Goal: Download file/media

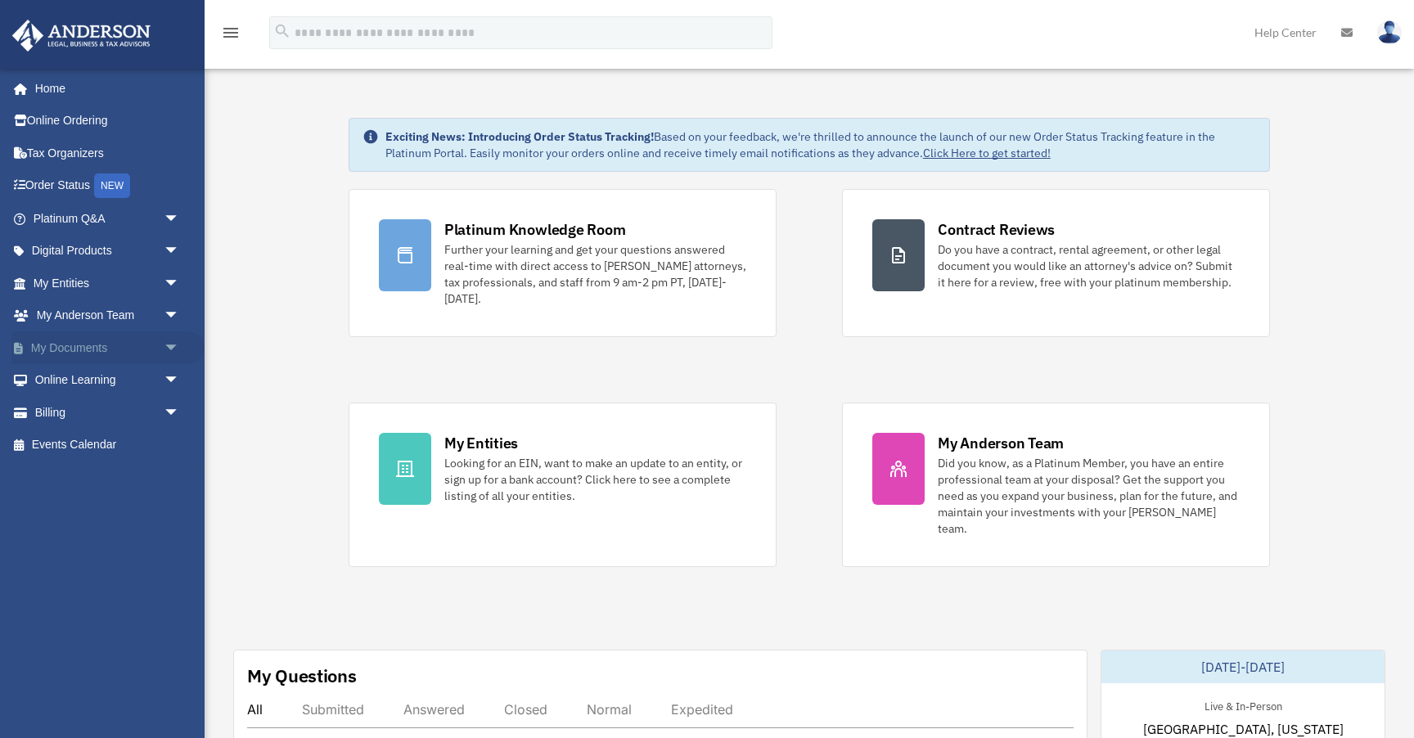
click at [100, 345] on link "My Documents arrow_drop_down" at bounding box center [107, 347] width 193 height 33
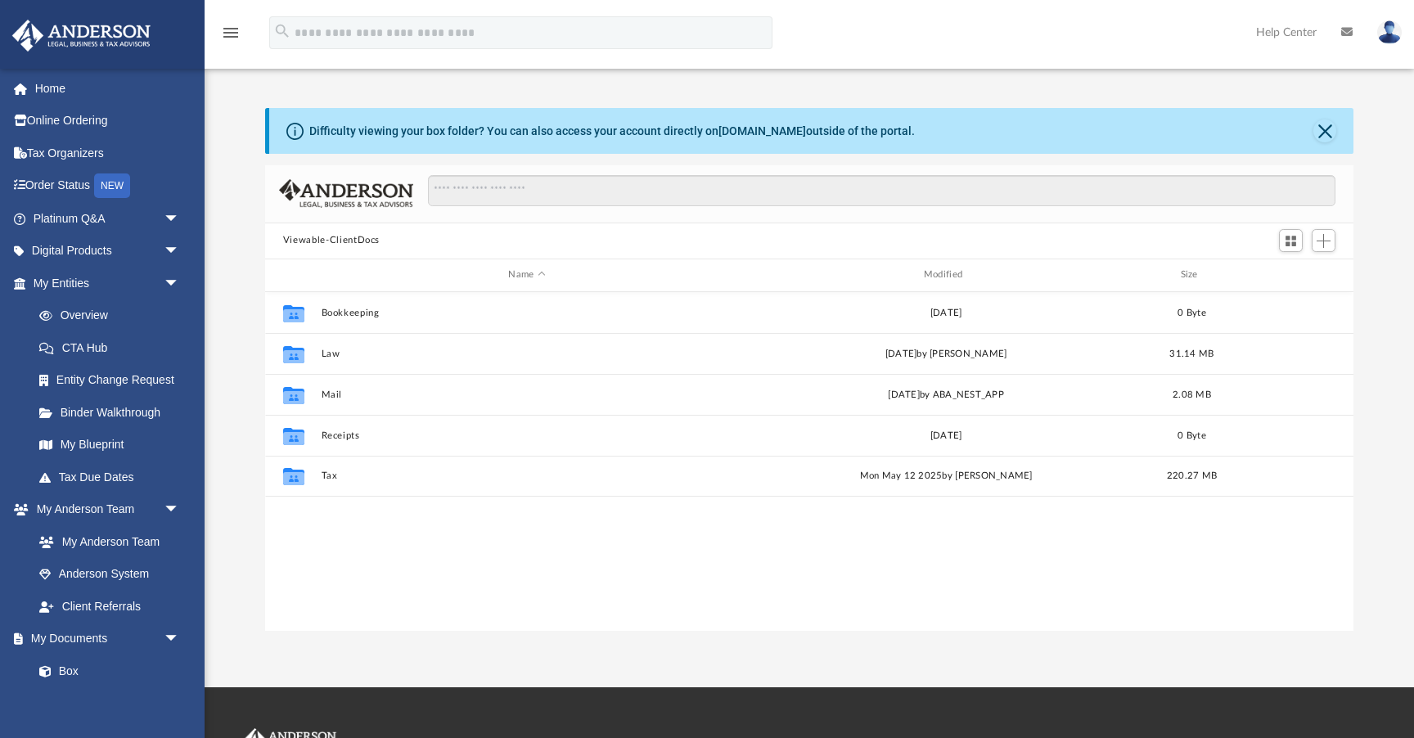
scroll to position [372, 1089]
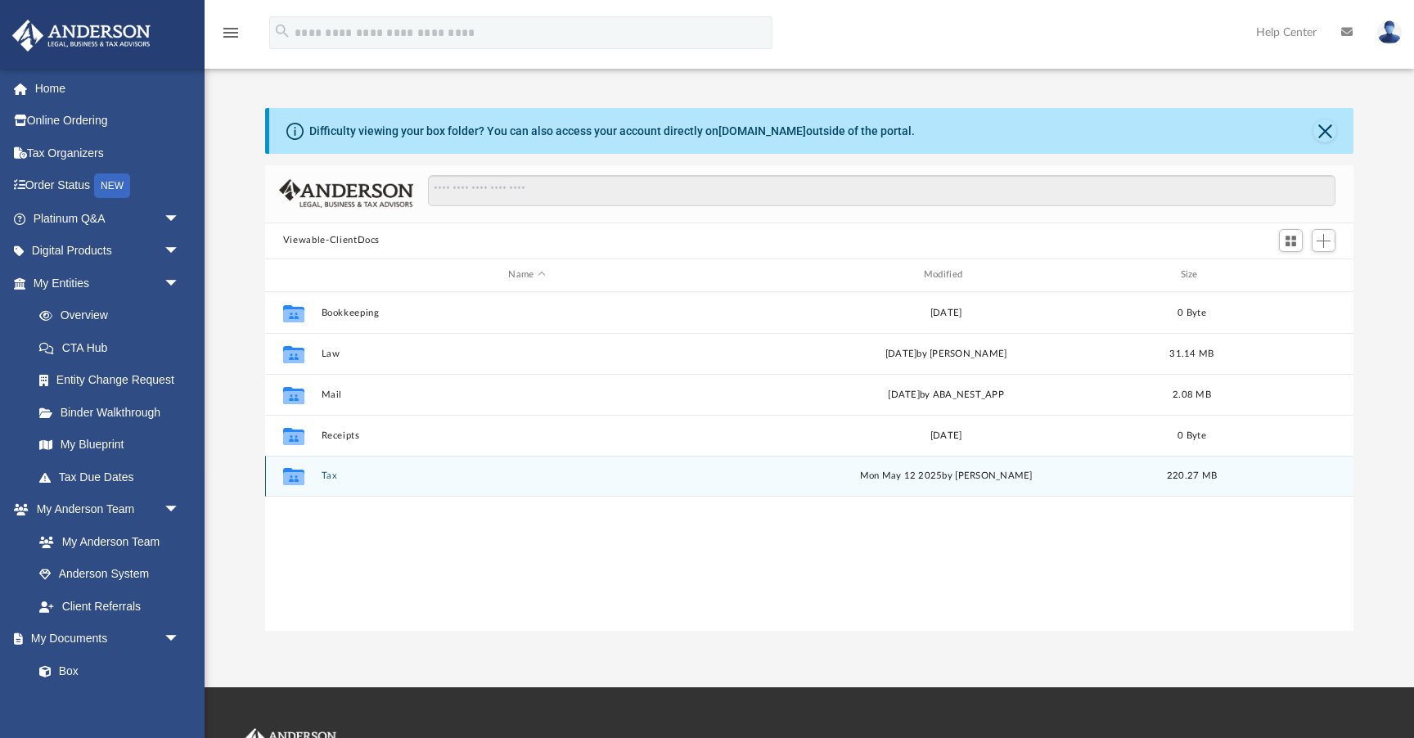
click at [327, 471] on button "Tax" at bounding box center [527, 476] width 412 height 11
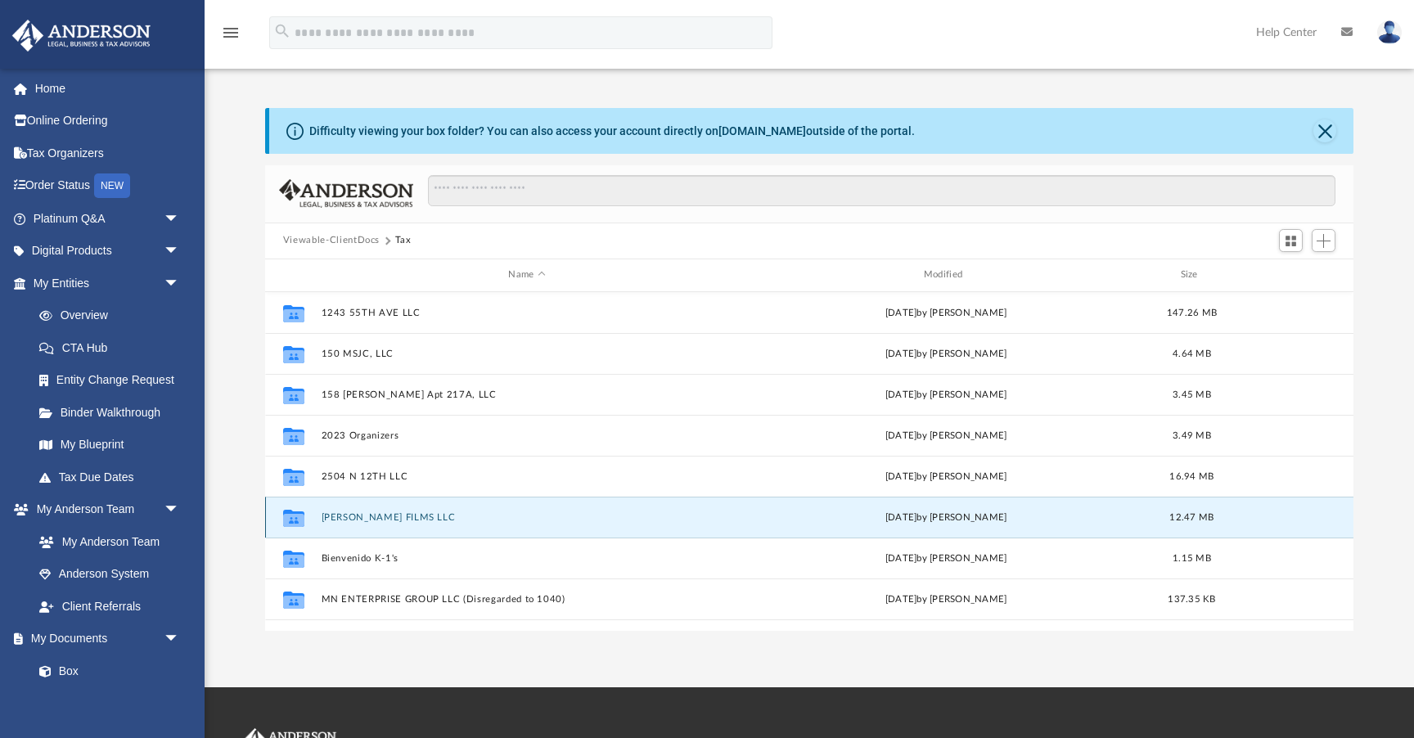
click at [370, 516] on button "[PERSON_NAME] FILMS LLC" at bounding box center [527, 517] width 412 height 11
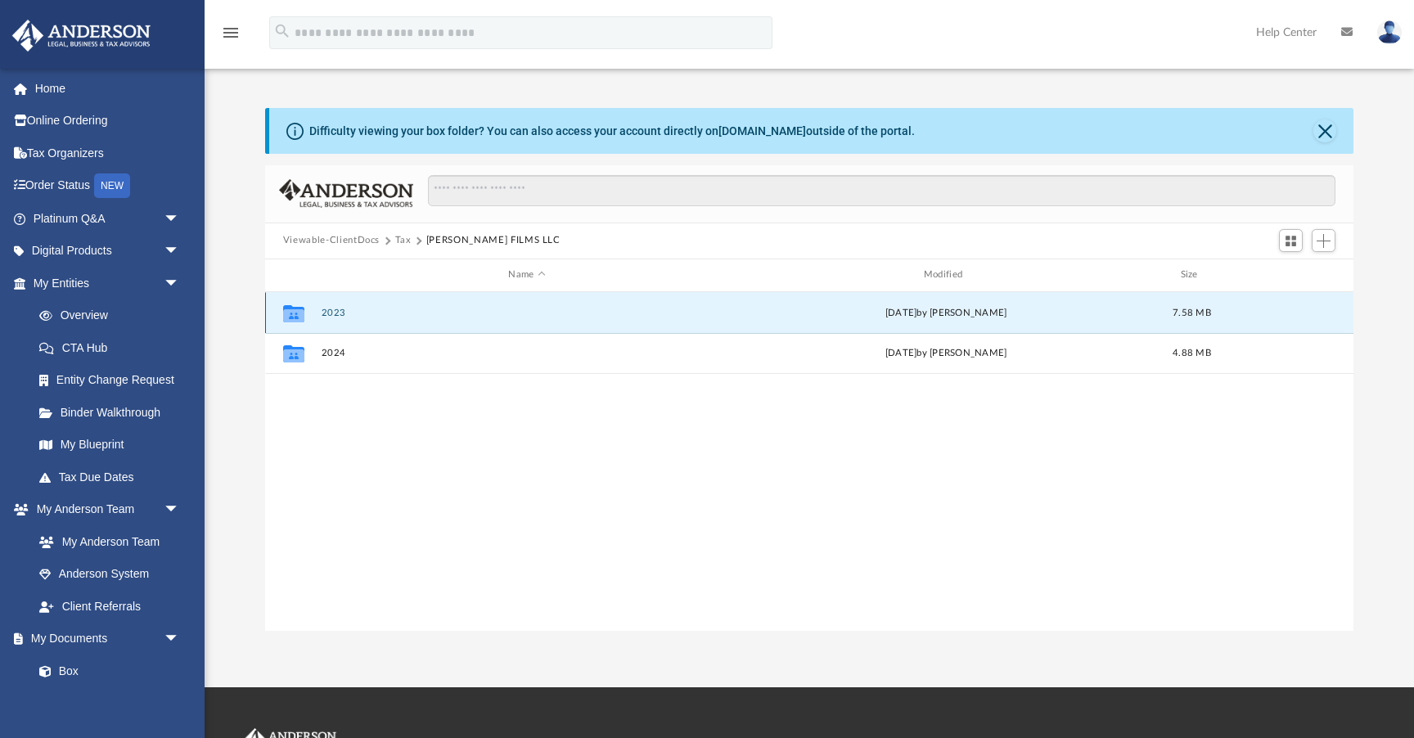
click at [327, 309] on button "2023" at bounding box center [527, 313] width 412 height 11
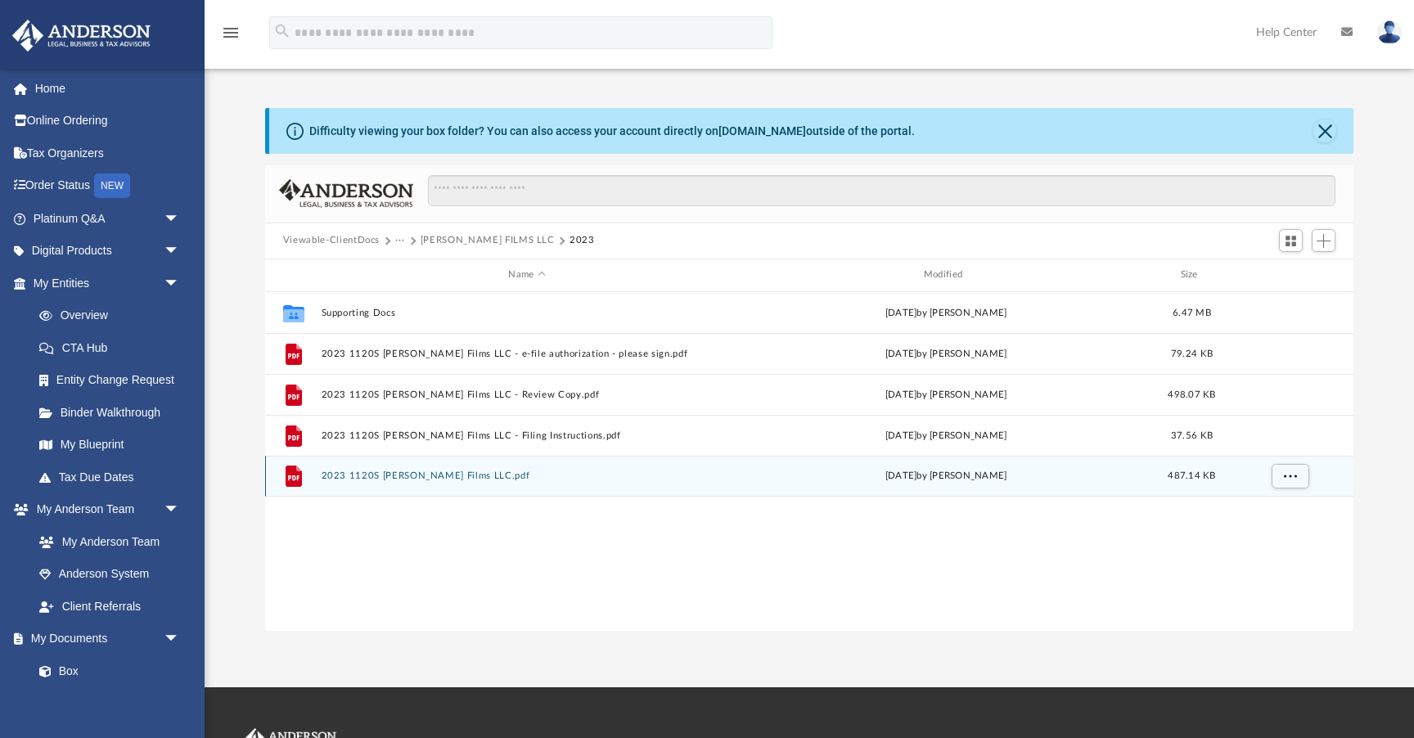
click at [431, 473] on button "2023 1120S [PERSON_NAME] Films LLC.pdf" at bounding box center [527, 476] width 412 height 11
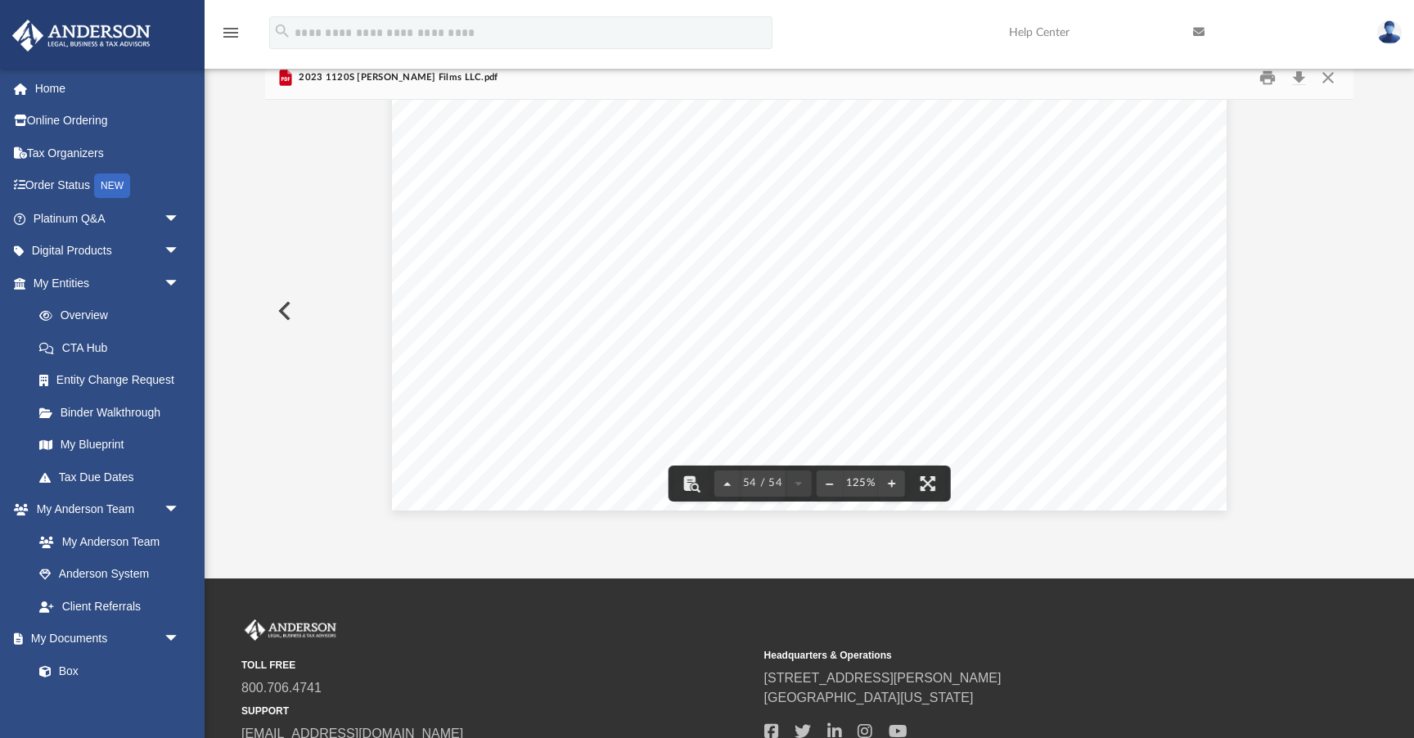
scroll to position [110, 0]
click at [1296, 74] on button "Download" at bounding box center [1298, 76] width 29 height 25
